Goal: Share content: Share content

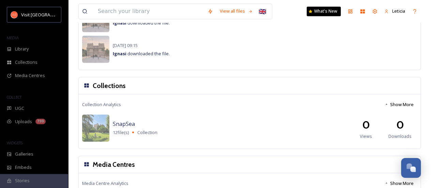
scroll to position [626, 0]
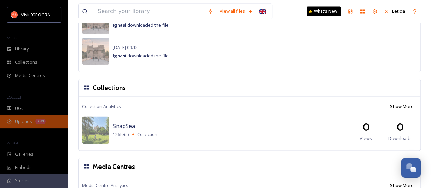
click at [22, 123] on span "Uploads" at bounding box center [23, 121] width 17 height 6
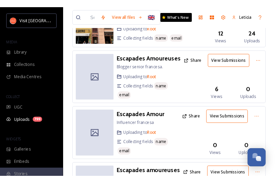
scroll to position [1367, 0]
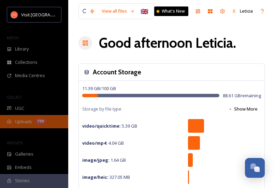
click at [19, 124] on span "Uploads" at bounding box center [23, 121] width 17 height 6
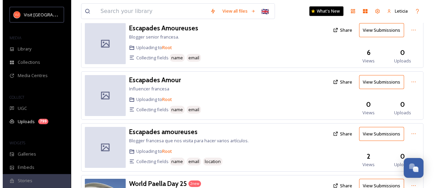
scroll to position [1109, 0]
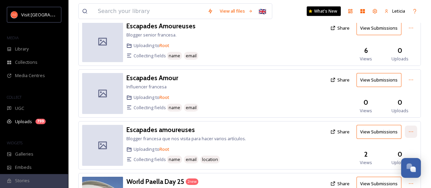
click at [410, 131] on icon at bounding box center [411, 131] width 4 height 1
click at [396, 177] on span "Delete" at bounding box center [401, 180] width 14 height 6
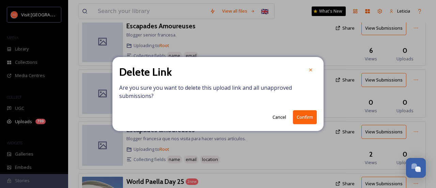
click at [308, 117] on button "Confirm" at bounding box center [305, 117] width 24 height 14
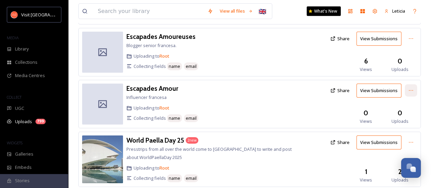
click at [410, 88] on icon at bounding box center [410, 90] width 5 height 5
click at [400, 136] on span "Delete" at bounding box center [401, 139] width 14 height 6
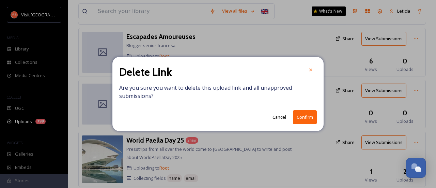
click at [310, 118] on button "Confirm" at bounding box center [305, 117] width 24 height 14
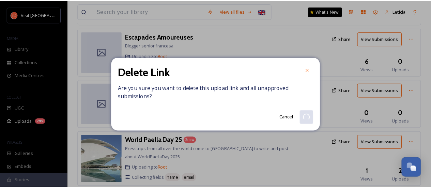
scroll to position [1047, 0]
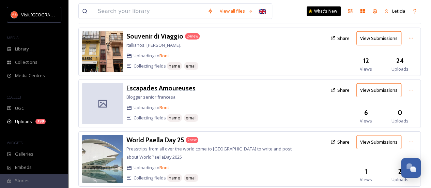
click at [164, 84] on h3 "Escapades Amoureuses" at bounding box center [160, 88] width 69 height 8
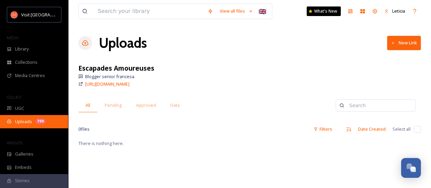
click at [28, 122] on span "Uploads" at bounding box center [23, 121] width 17 height 6
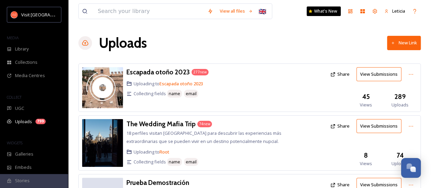
click at [401, 42] on button "New Link" at bounding box center [404, 43] width 34 height 14
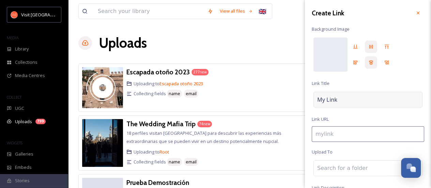
click at [325, 99] on span "My Link" at bounding box center [327, 99] width 20 height 8
type input "a"
type input "A"
type input "an"
type input "An"
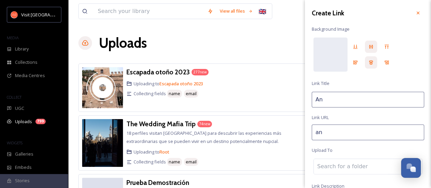
type input "ant"
type input "Ant"
type input "anto"
type input "Anto"
type input "[PERSON_NAME]"
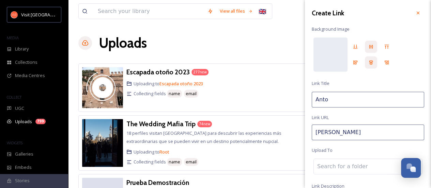
type input "Antoi"
type input "[PERSON_NAME]"
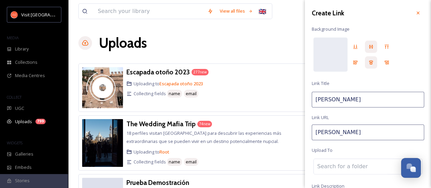
type input "[PERSON_NAME]-"
type input "[PERSON_NAME]"
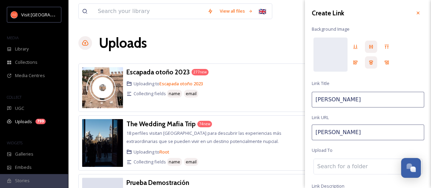
type input "[PERSON_NAME]"
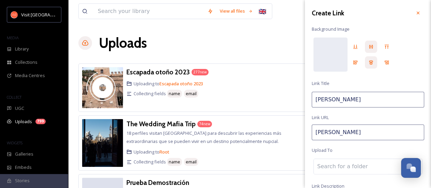
type input "[PERSON_NAME]"
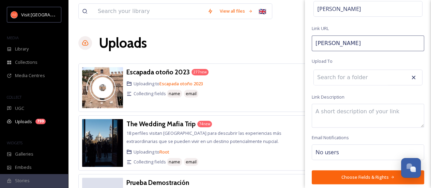
scroll to position [92, 0]
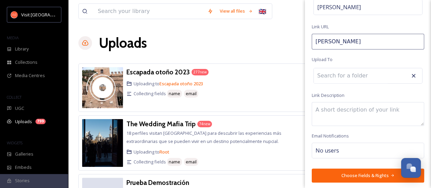
click at [321, 109] on textarea at bounding box center [368, 114] width 112 height 24
type textarea "f"
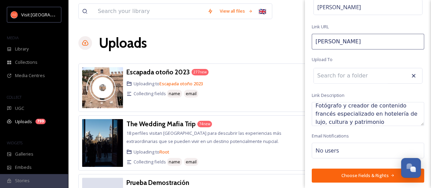
type textarea "Fotógrafo y creador de contenido francés especializado en hotelería de lujo, cu…"
click at [365, 173] on button "Choose Fields & Rights" at bounding box center [368, 175] width 112 height 14
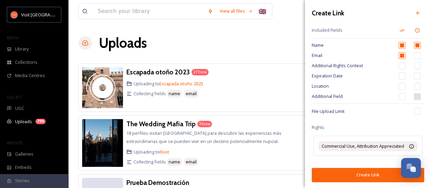
click at [369, 175] on button "Create Link" at bounding box center [368, 175] width 112 height 14
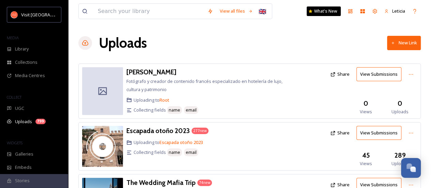
click at [341, 74] on button "Share" at bounding box center [340, 73] width 26 height 13
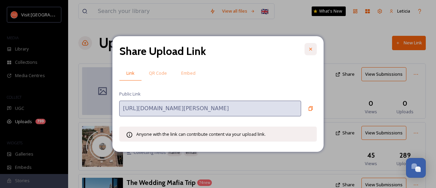
click at [310, 48] on icon at bounding box center [310, 48] width 5 height 5
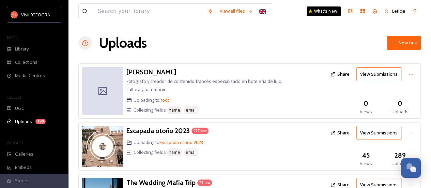
click at [153, 73] on h3 "[PERSON_NAME]" at bounding box center [151, 72] width 50 height 8
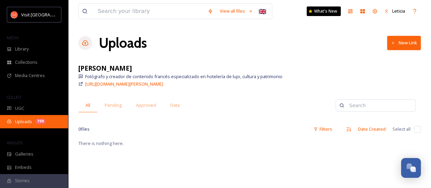
click at [24, 121] on span "Uploads" at bounding box center [23, 121] width 17 height 6
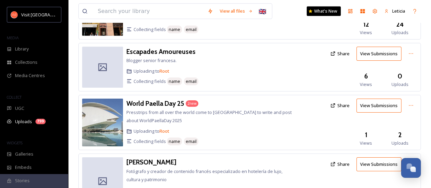
scroll to position [1105, 0]
